Goal: Go to known website: Access a specific website the user already knows

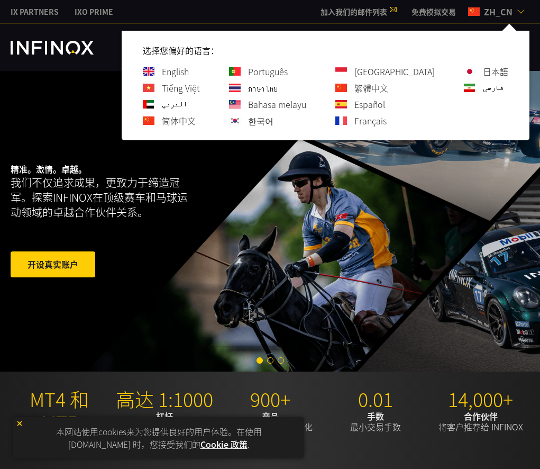
click at [274, 123] on link "한국어" at bounding box center [260, 120] width 25 height 13
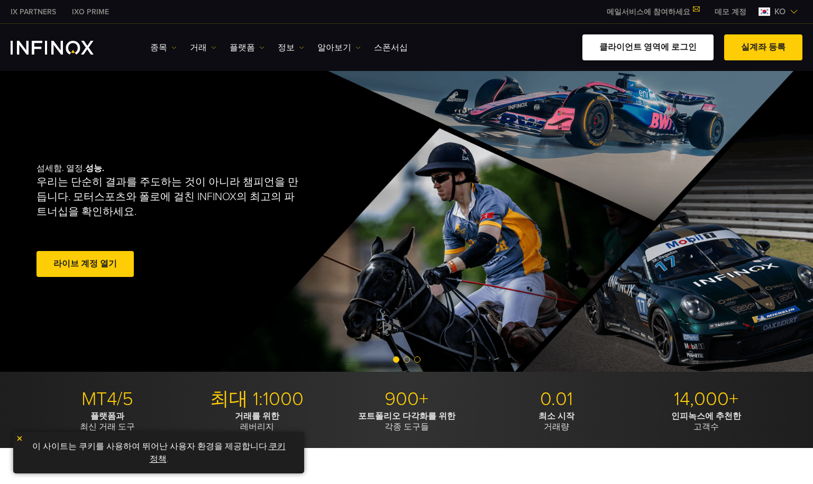
click at [540, 47] on link "클라이언트 영역에 로그인" at bounding box center [648, 47] width 131 height 26
